Goal: Navigation & Orientation: Find specific page/section

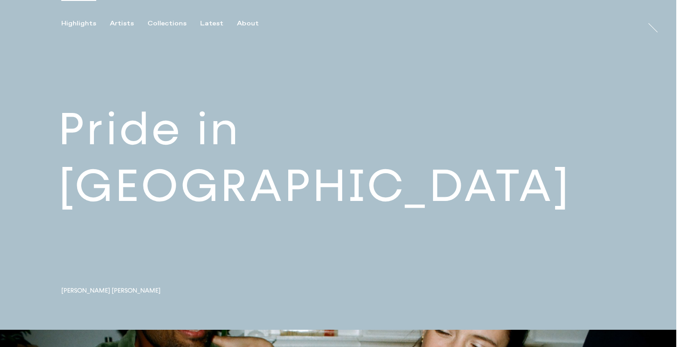
click at [209, 160] on link at bounding box center [338, 165] width 677 height 330
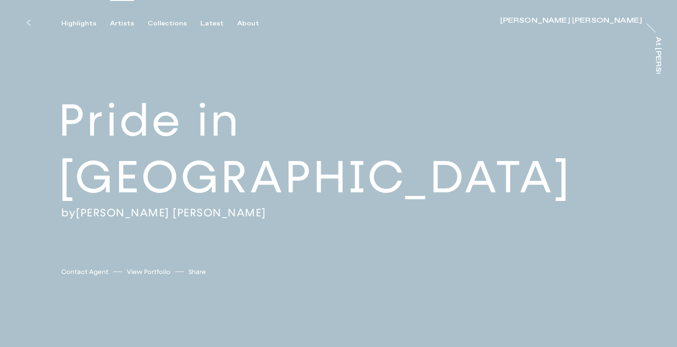
click at [115, 23] on div "Artists" at bounding box center [122, 24] width 24 height 8
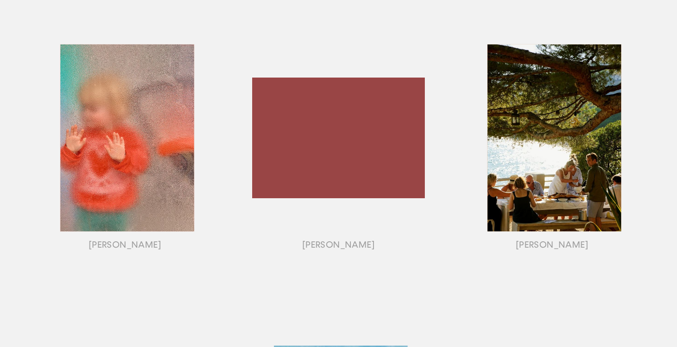
scroll to position [741, 0]
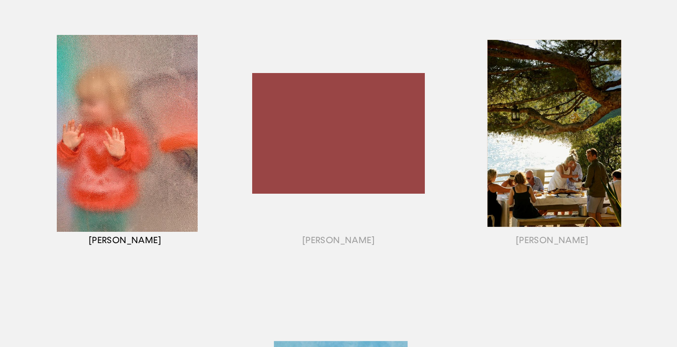
click at [159, 133] on div "button" at bounding box center [124, 144] width 213 height 283
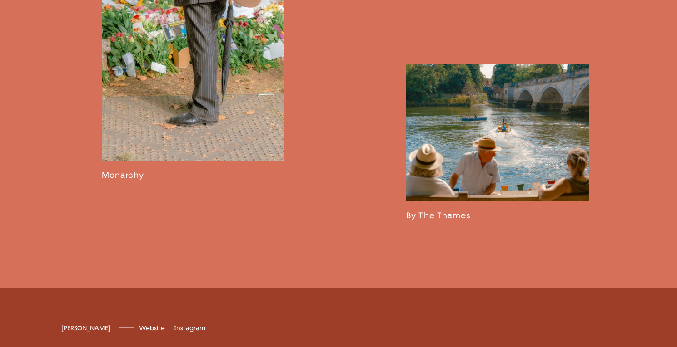
scroll to position [1552, 0]
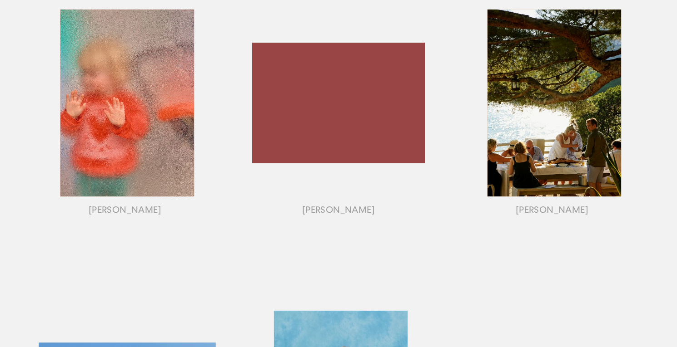
scroll to position [768, 0]
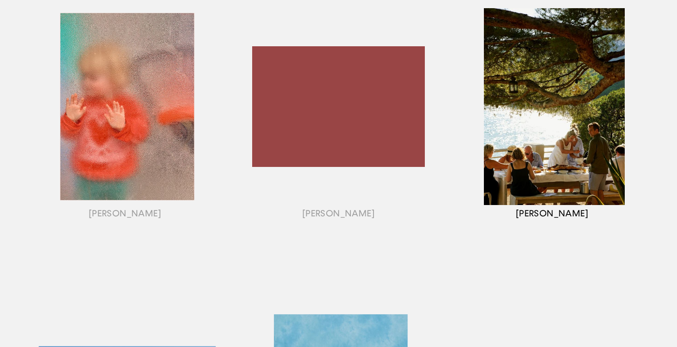
click at [553, 117] on div "button" at bounding box center [551, 117] width 213 height 283
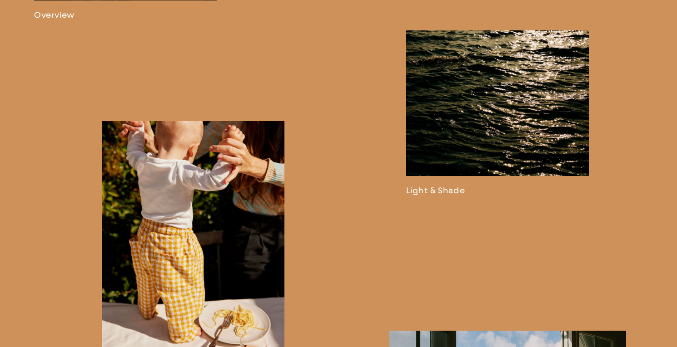
scroll to position [753, 0]
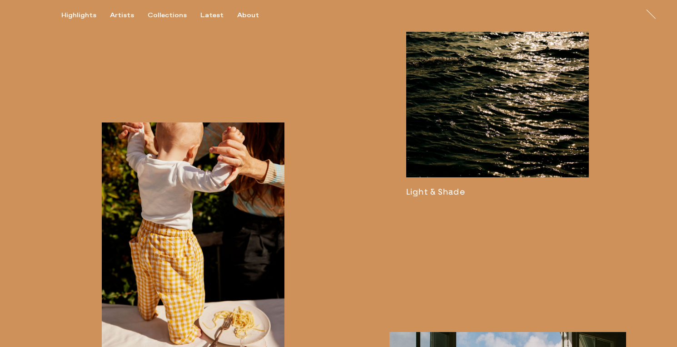
click at [494, 149] on link at bounding box center [497, 114] width 183 height 165
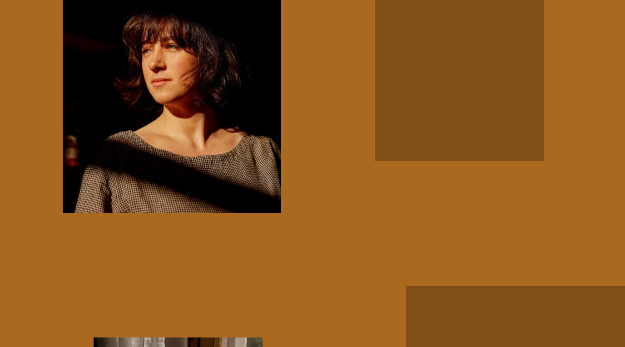
scroll to position [5980, 0]
